Goal: Information Seeking & Learning: Find specific fact

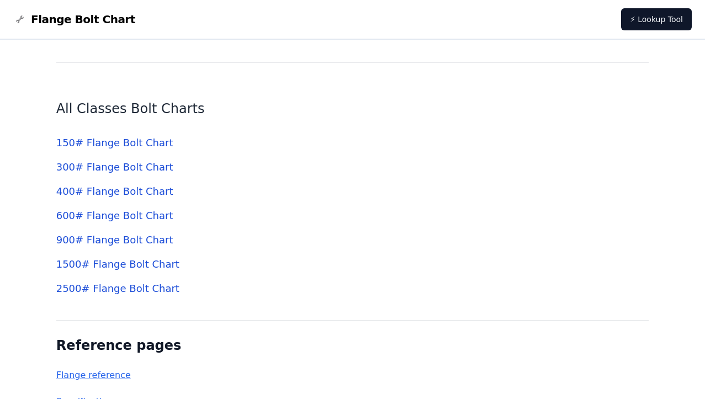
scroll to position [3440, 0]
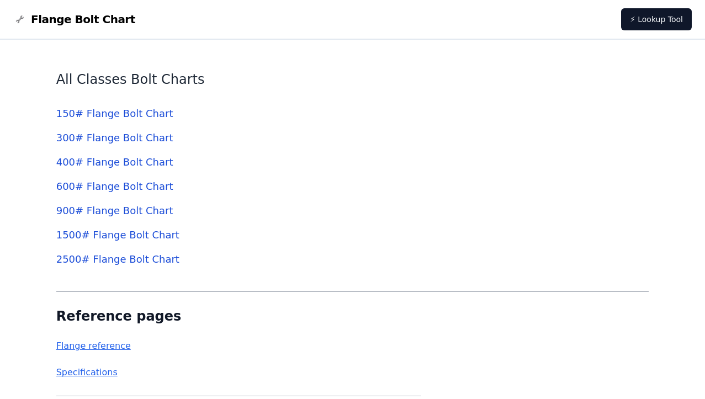
click at [124, 114] on link "150 # Flange Bolt Chart" at bounding box center [114, 114] width 117 height 12
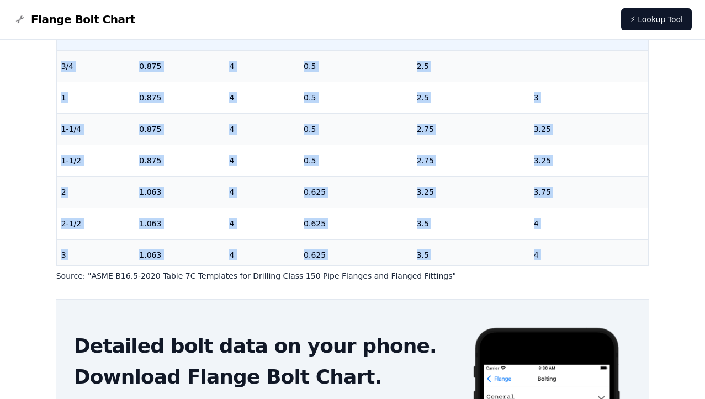
drag, startPoint x: 640, startPoint y: 226, endPoint x: 632, endPoint y: 41, distance: 185.8
click at [632, 41] on tbody "1/2 0.875 4 0.5 2.25 [DATE] 0.875 4 0.5 2.5 1 0.875 4 0.5 2.5 3 1-1/4 0.875 4 0…" at bounding box center [353, 349] width 592 height 661
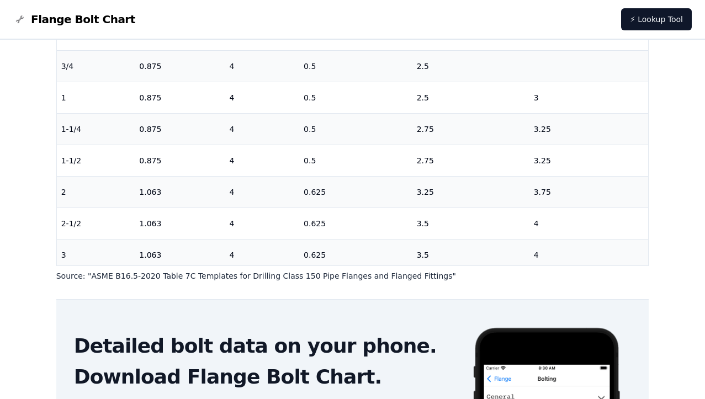
drag, startPoint x: 632, startPoint y: 41, endPoint x: 673, endPoint y: 141, distance: 108.0
click at [673, 141] on div "# 150 Flange Bolt Chart Warning: For reference only Bolt lengths are sourced fr…" at bounding box center [352, 185] width 705 height 733
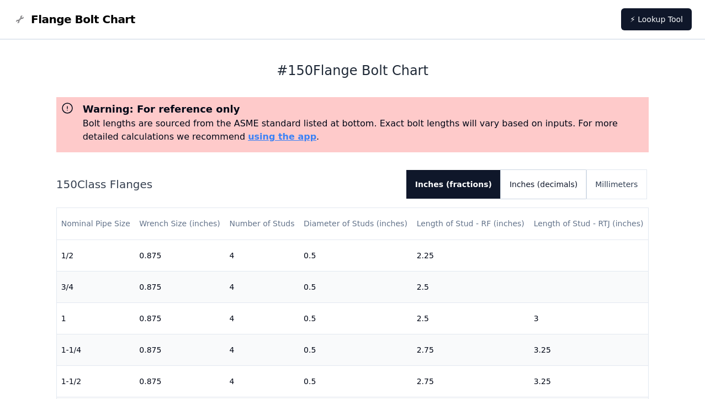
click at [561, 184] on button "Inches (decimals)" at bounding box center [544, 184] width 86 height 29
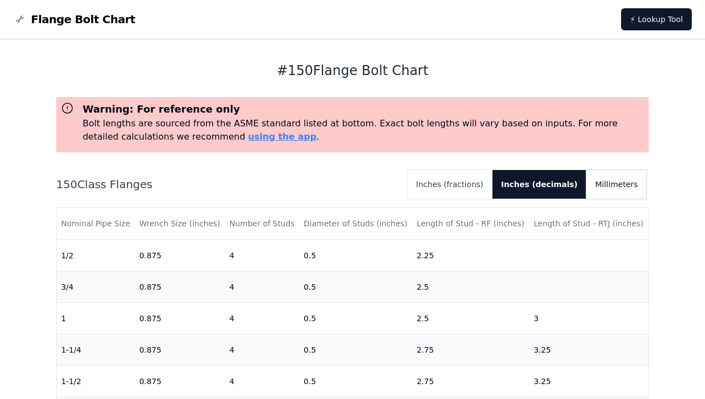
click at [621, 182] on button "Millimeters" at bounding box center [617, 184] width 60 height 29
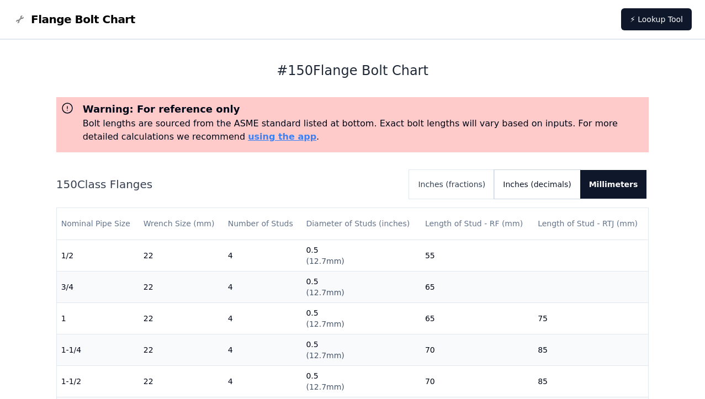
click at [552, 184] on button "Inches (decimals)" at bounding box center [537, 184] width 86 height 29
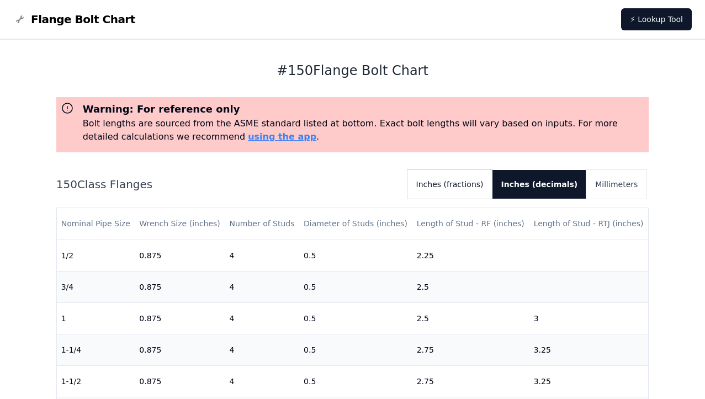
click at [488, 183] on button "Inches (fractions)" at bounding box center [450, 184] width 85 height 29
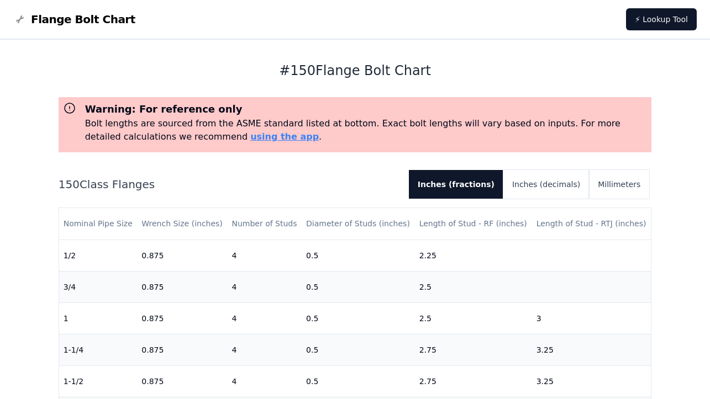
click at [86, 20] on span "Flange Bolt Chart" at bounding box center [83, 19] width 104 height 15
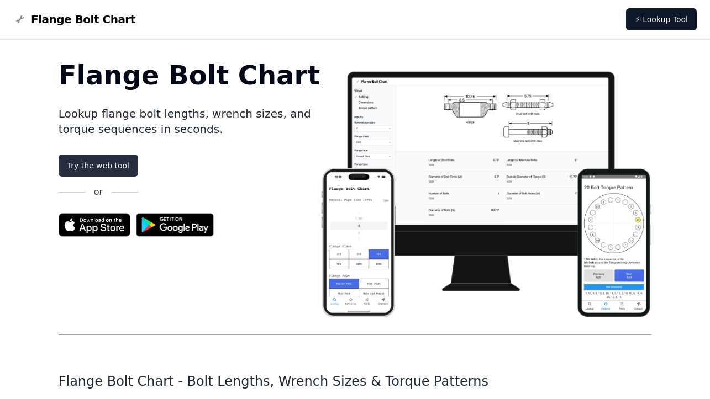
click at [115, 164] on link "Try the web tool" at bounding box center [99, 166] width 80 height 22
